Goal: Information Seeking & Learning: Find specific fact

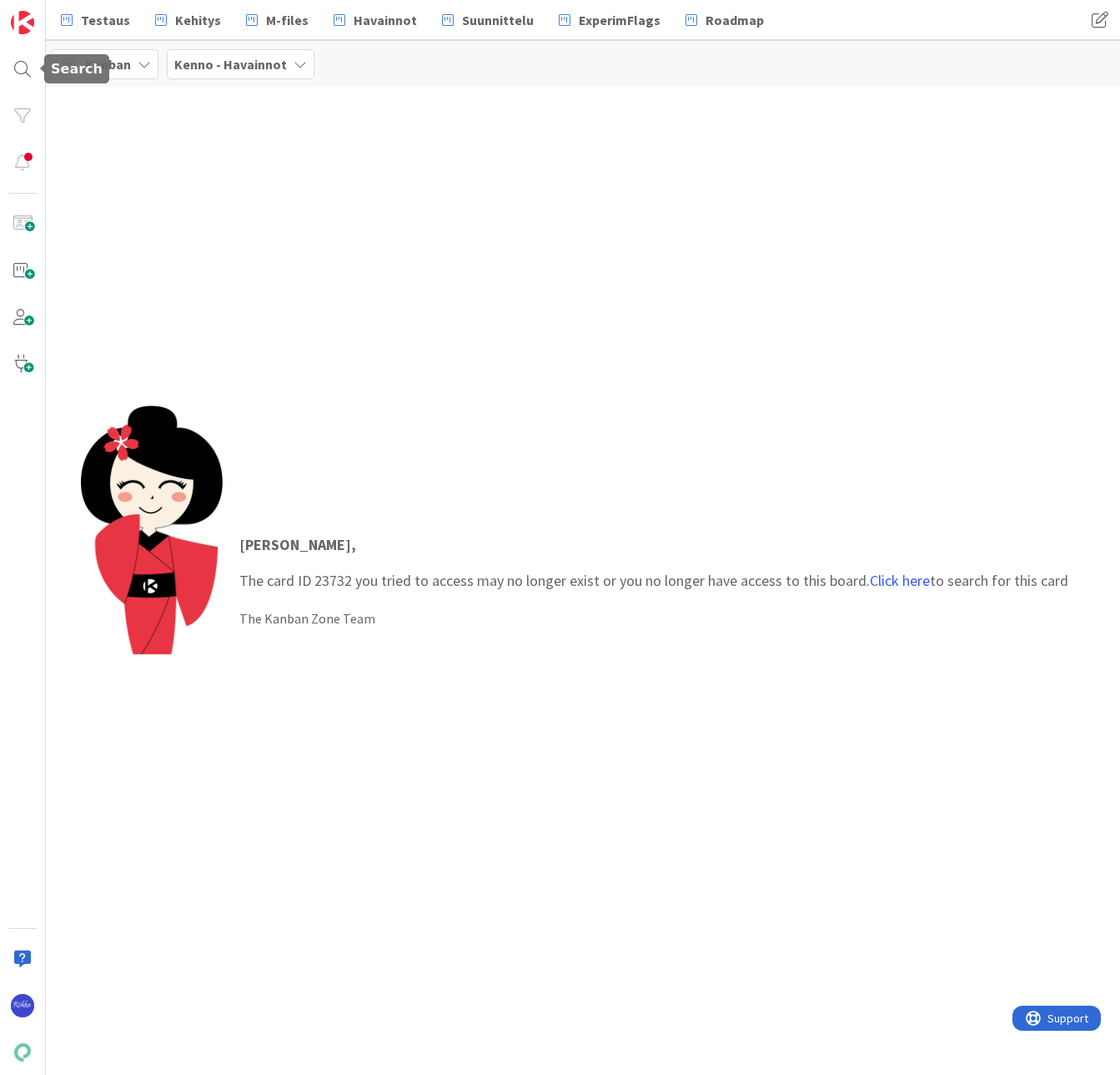
click at [25, 61] on div at bounding box center [23, 69] width 33 height 33
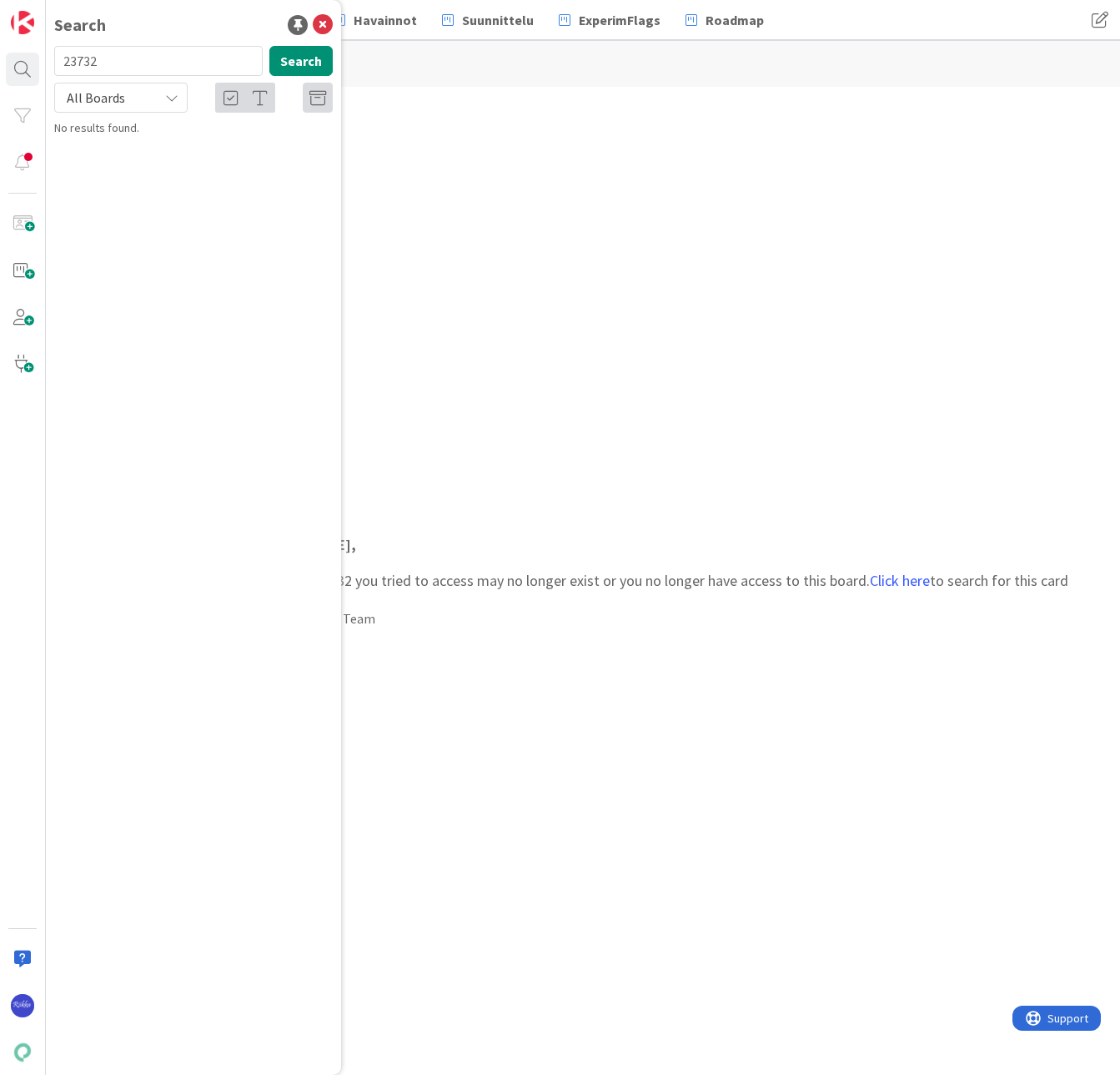
type input "23732"
click at [215, 156] on span "Tavoitteet-modaali hajoittaa käyttöliittymän, jos muokkaa päivämäärää käsin" at bounding box center [197, 156] width 238 height 33
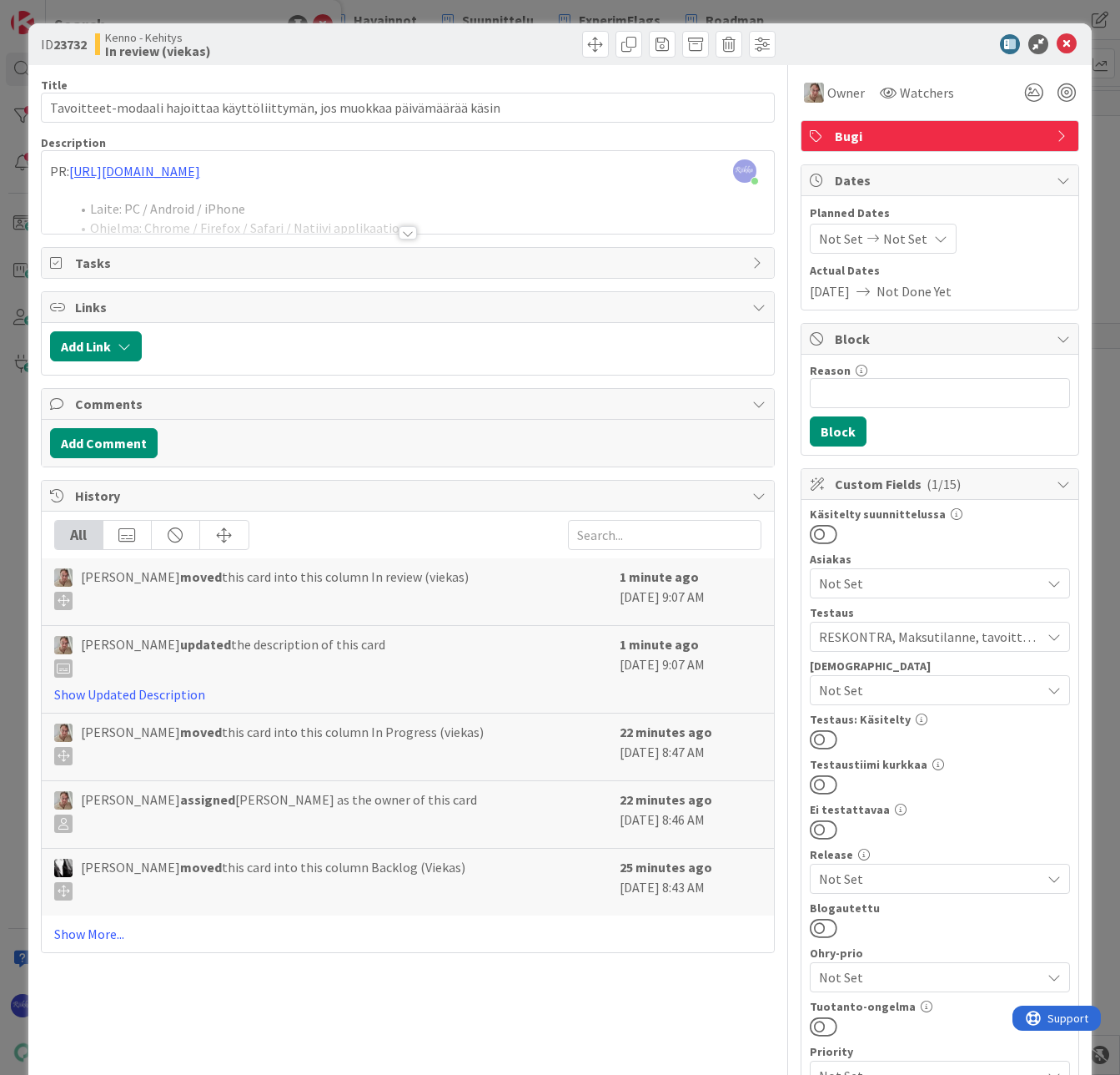
click at [405, 233] on div at bounding box center [408, 233] width 18 height 13
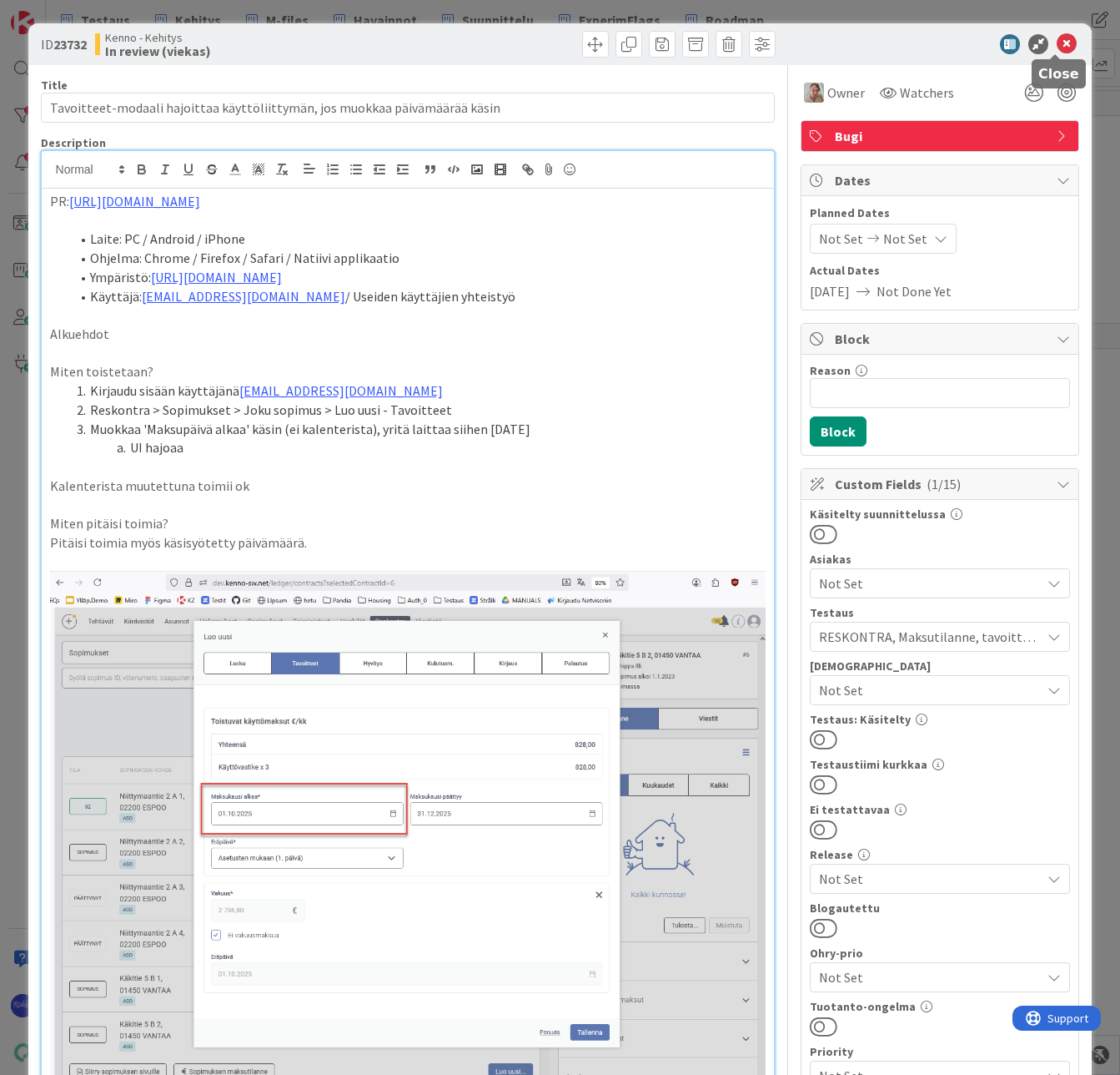
click at [1057, 45] on icon at bounding box center [1067, 44] width 20 height 20
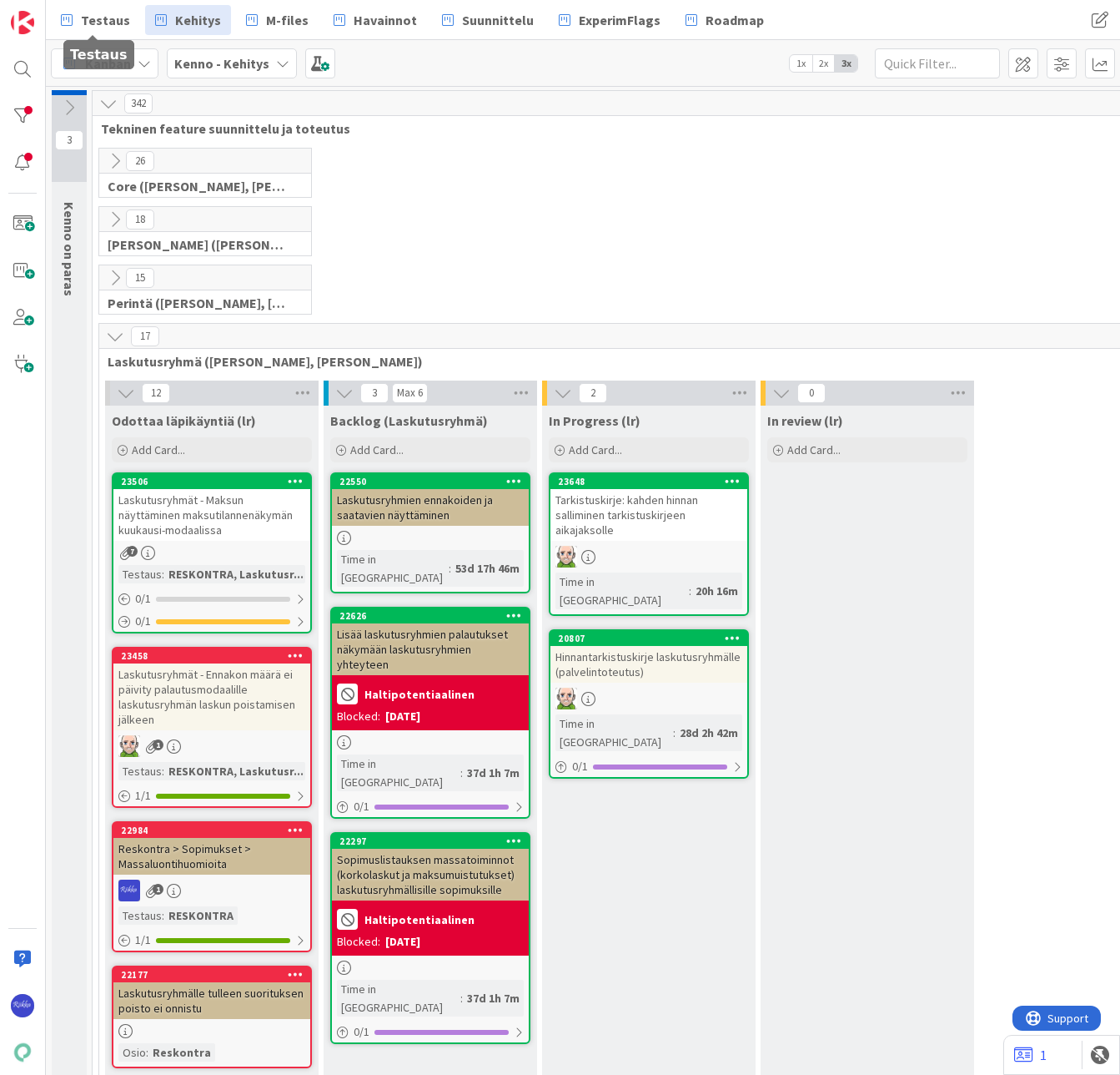
click at [112, 17] on span "Testaus" at bounding box center [105, 20] width 49 height 20
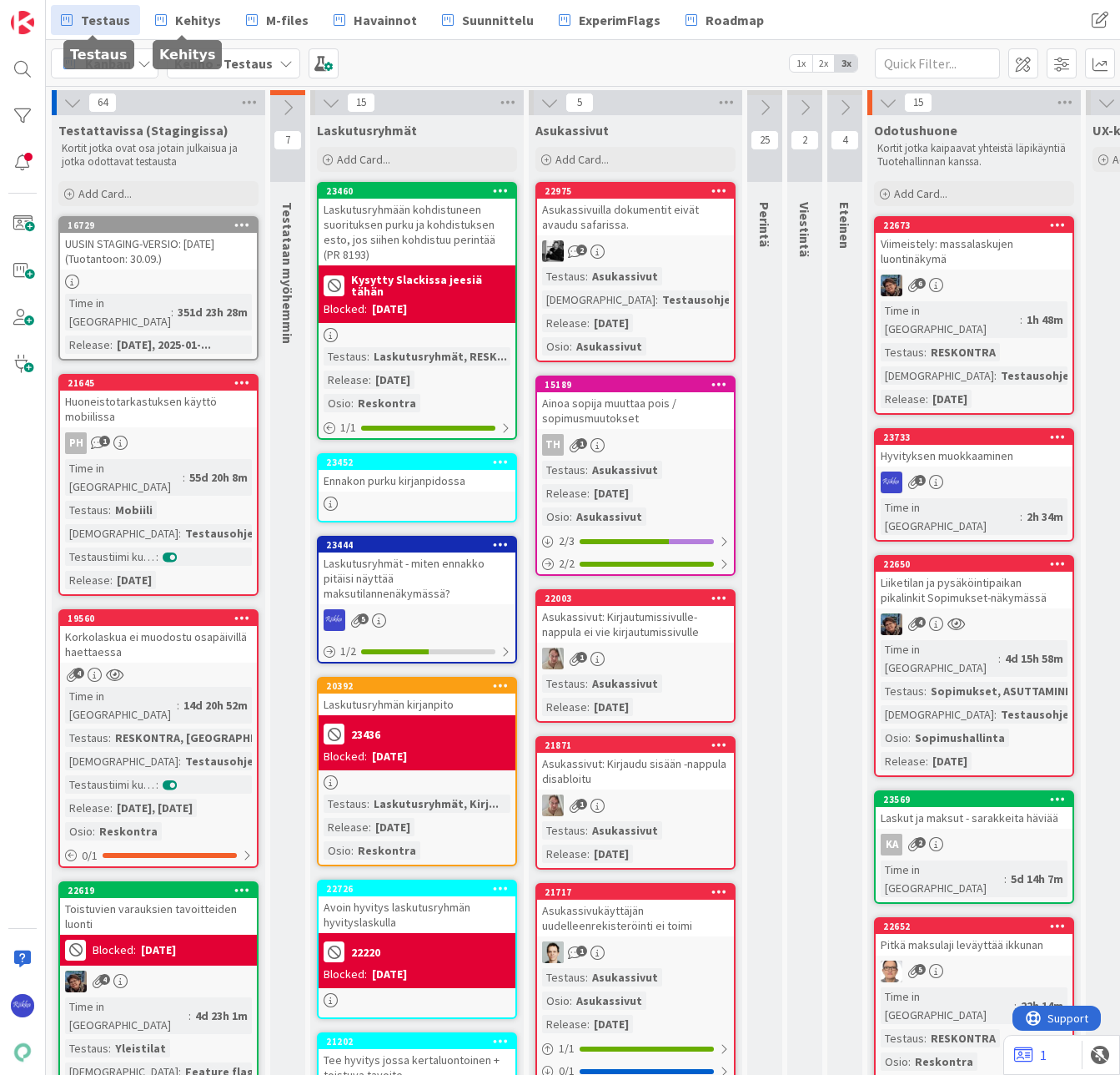
click at [175, 14] on span "Kehitys" at bounding box center [197, 20] width 46 height 20
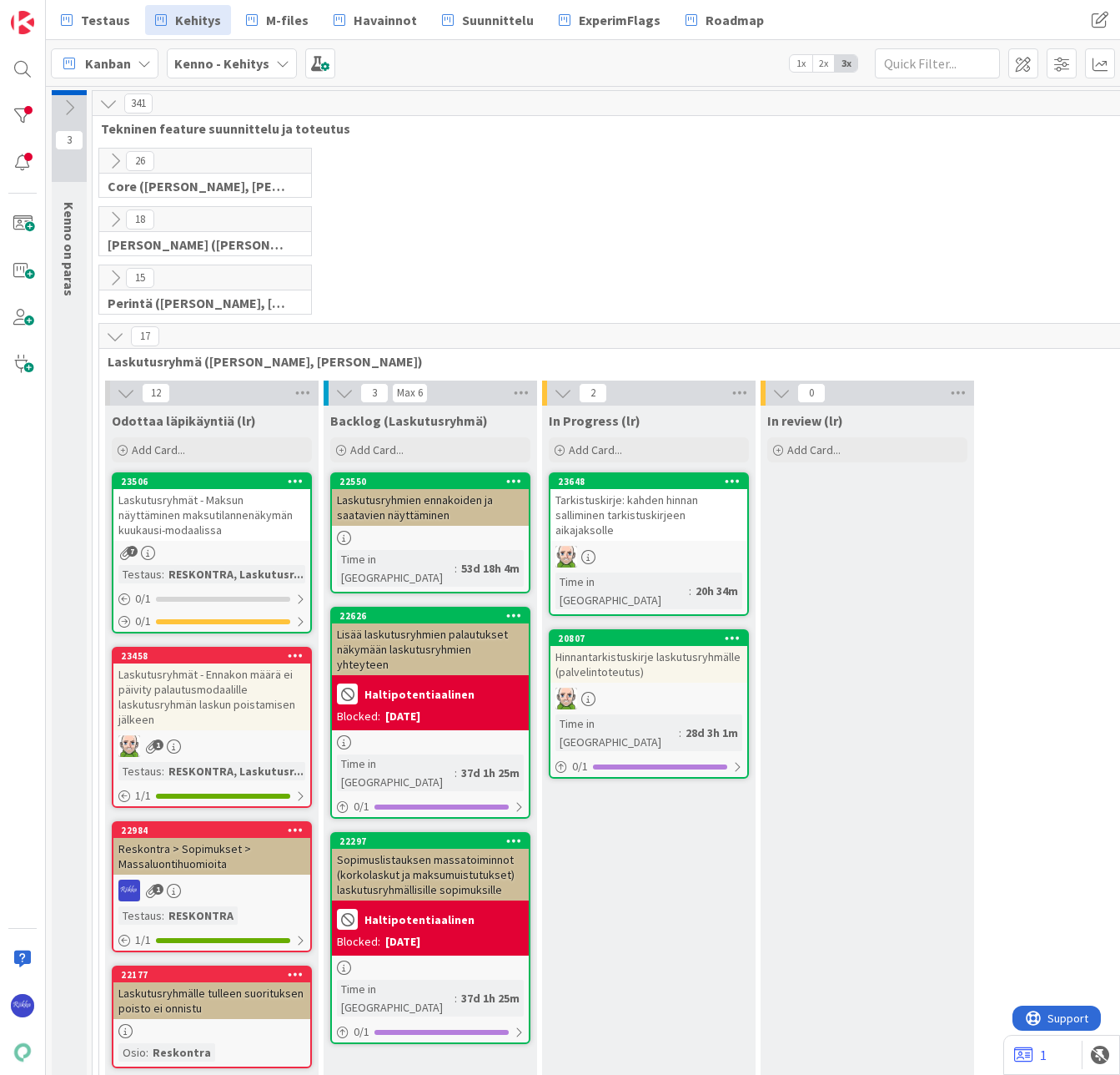
click at [115, 222] on icon at bounding box center [115, 219] width 18 height 18
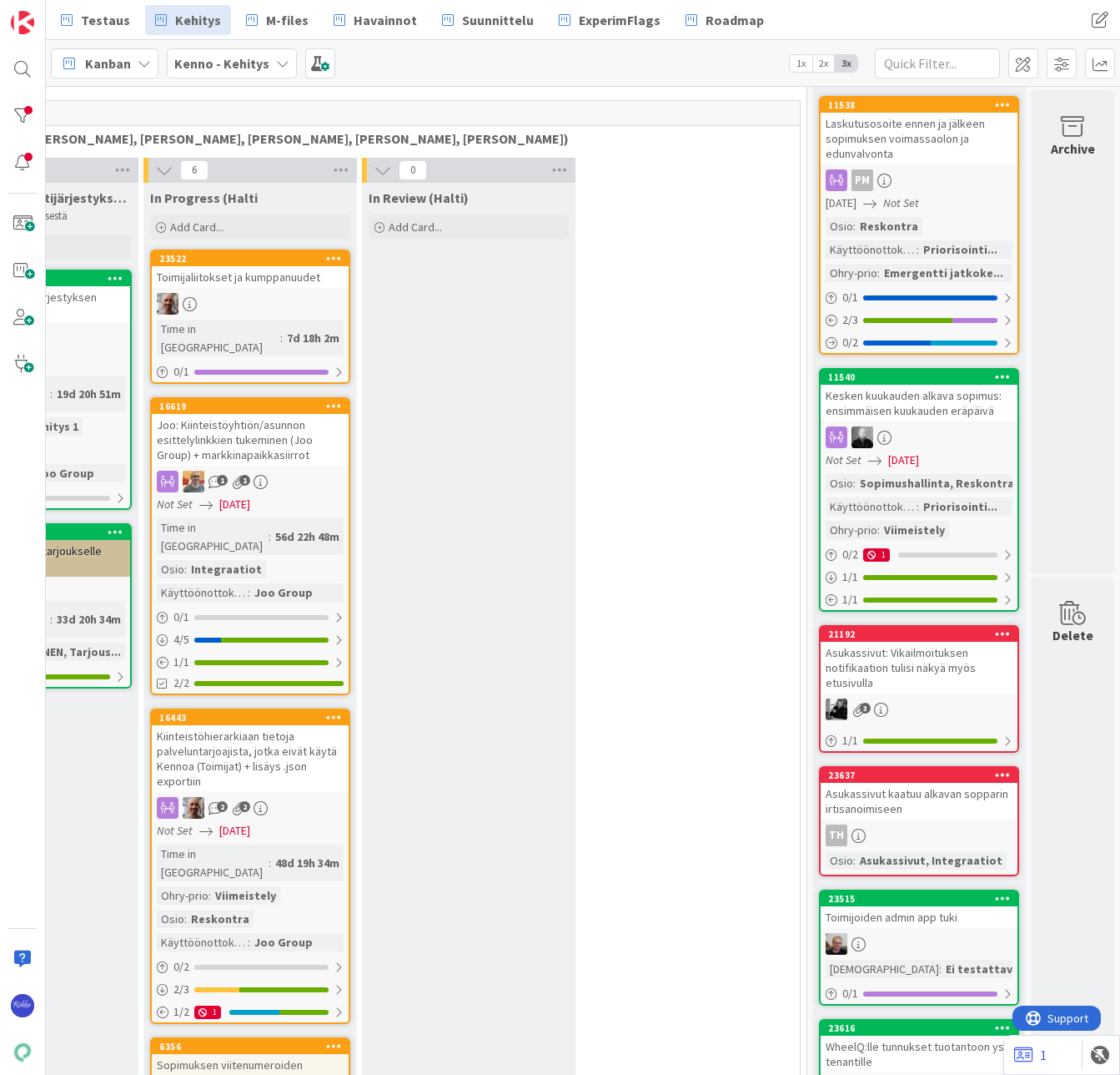
scroll to position [0, 412]
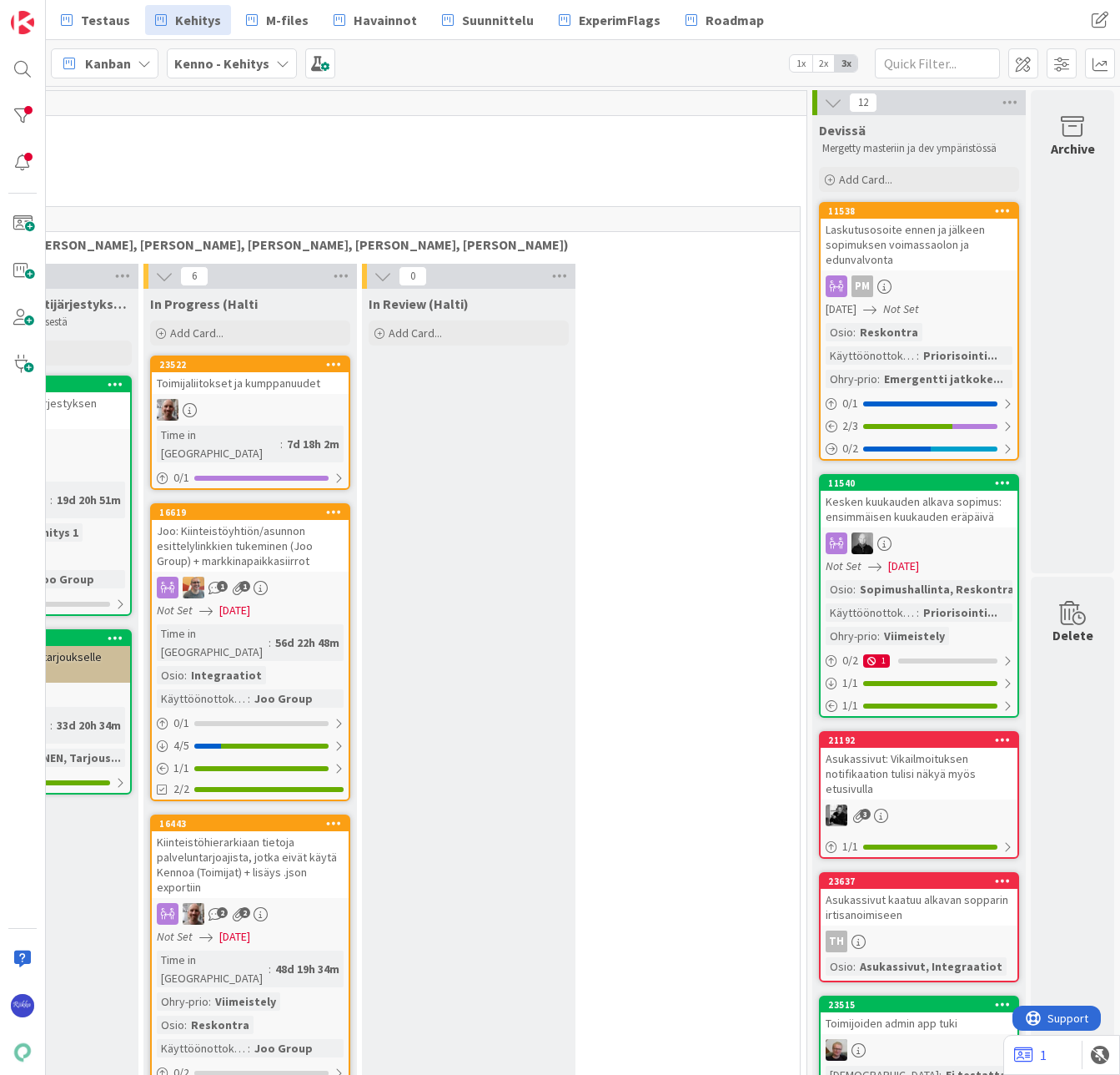
click at [954, 331] on div "Osio : Reskontra Käyttöönottokriittisyys : Priorisointi... Ohry-prio : Emergent…" at bounding box center [918, 356] width 187 height 65
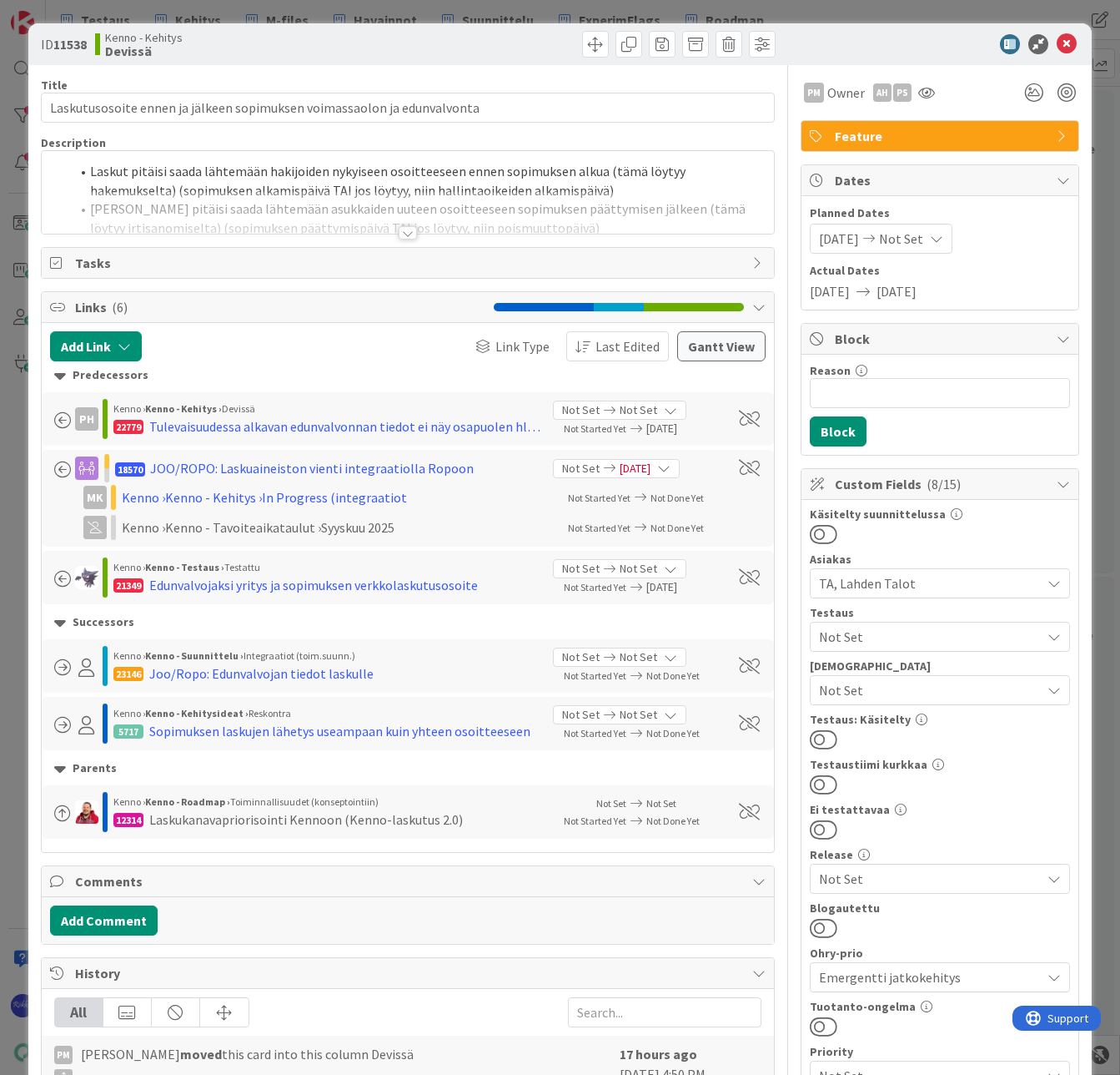
click at [399, 230] on div at bounding box center [408, 233] width 18 height 13
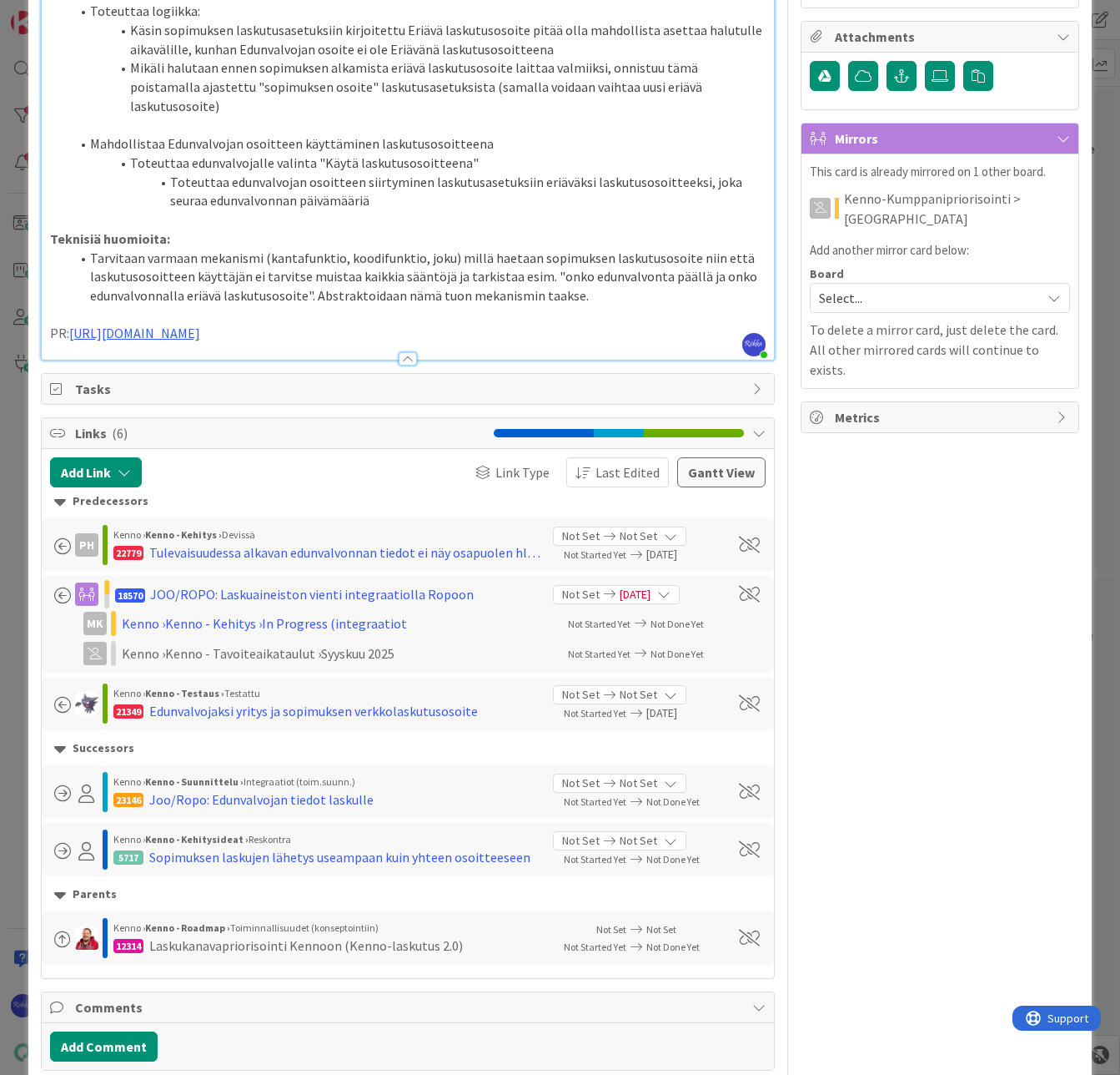
scroll to position [1228, 0]
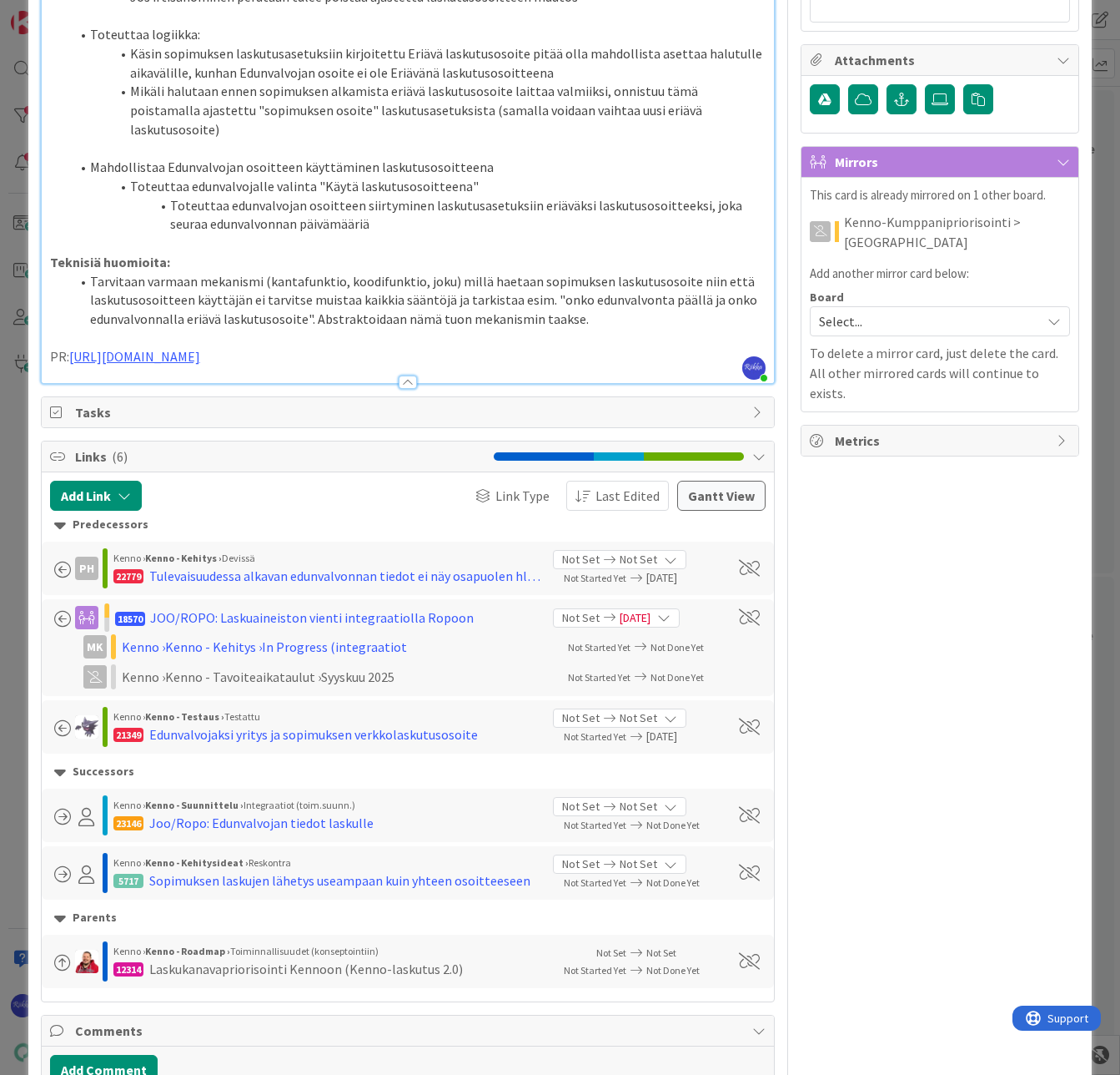
drag, startPoint x: 342, startPoint y: 451, endPoint x: 71, endPoint y: 452, distance: 271.0
click at [71, 366] on p "PR: [URL][DOMAIN_NAME]" at bounding box center [408, 356] width 717 height 19
copy link "[URL][DOMAIN_NAME]"
